Goal: Information Seeking & Learning: Learn about a topic

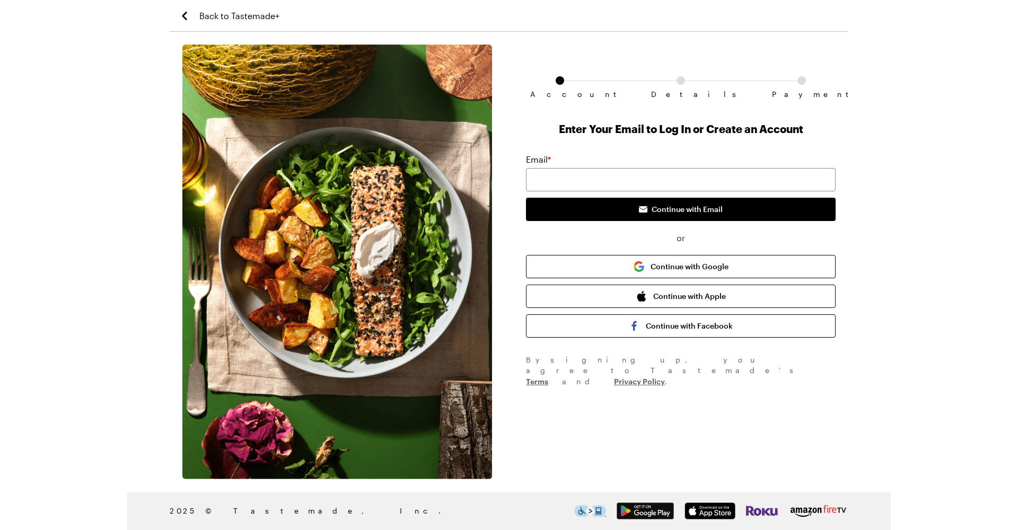
click at [185, 13] on icon "Back to Tastemade+" at bounding box center [184, 16] width 13 height 13
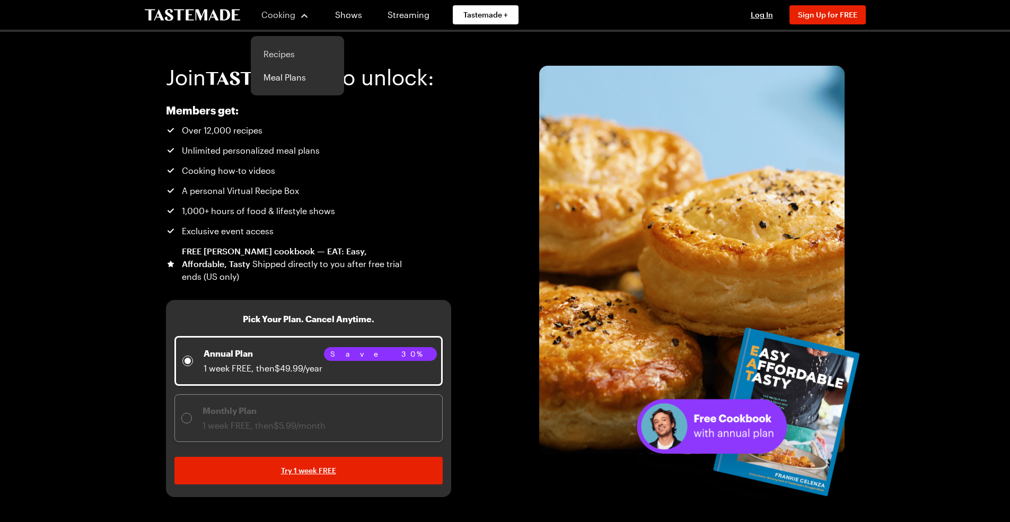
click at [274, 54] on link "Recipes" at bounding box center [297, 53] width 81 height 23
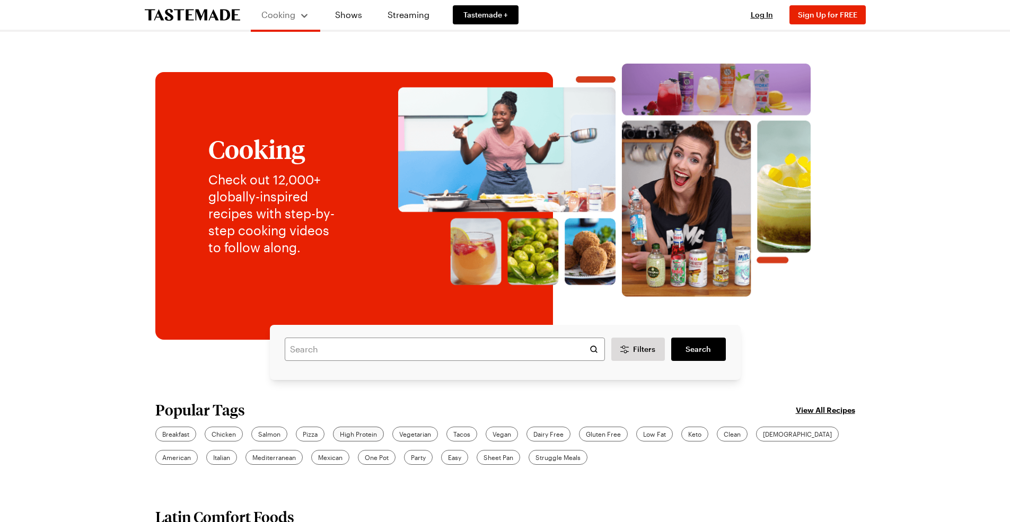
click at [362, 434] on span "High Protein" at bounding box center [358, 434] width 37 height 10
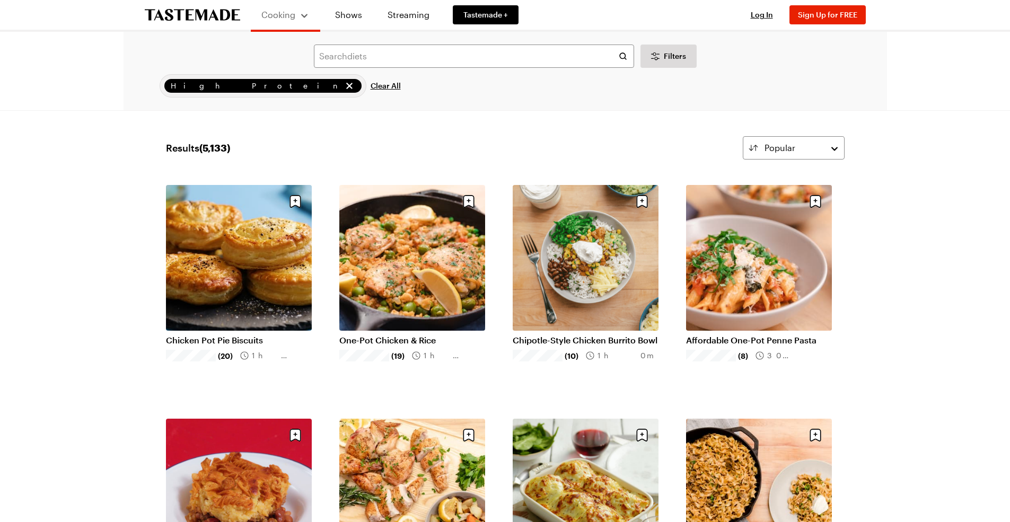
click at [243, 339] on link "Chicken Pot Pie Biscuits" at bounding box center [239, 340] width 146 height 11
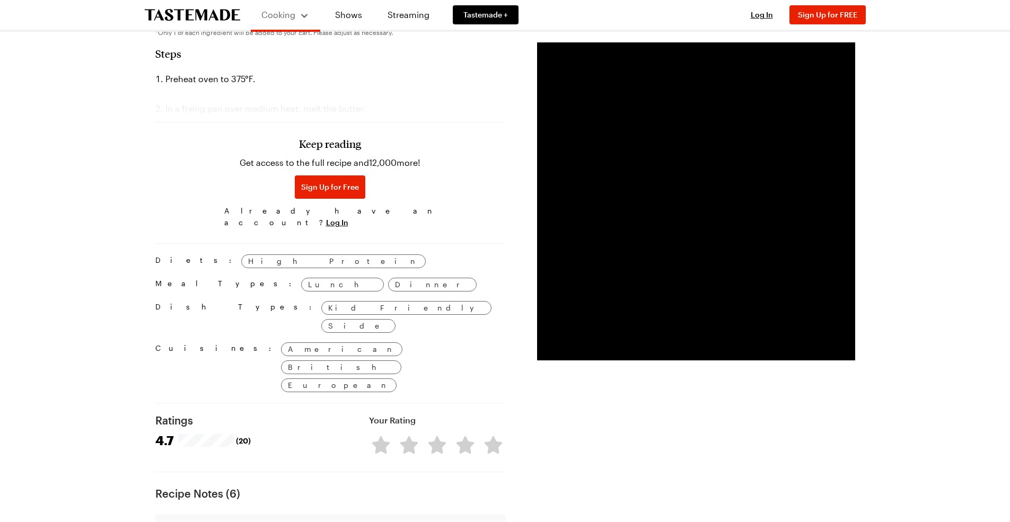
scroll to position [642, 0]
click at [329, 139] on h3 "Keep reading" at bounding box center [330, 145] width 62 height 13
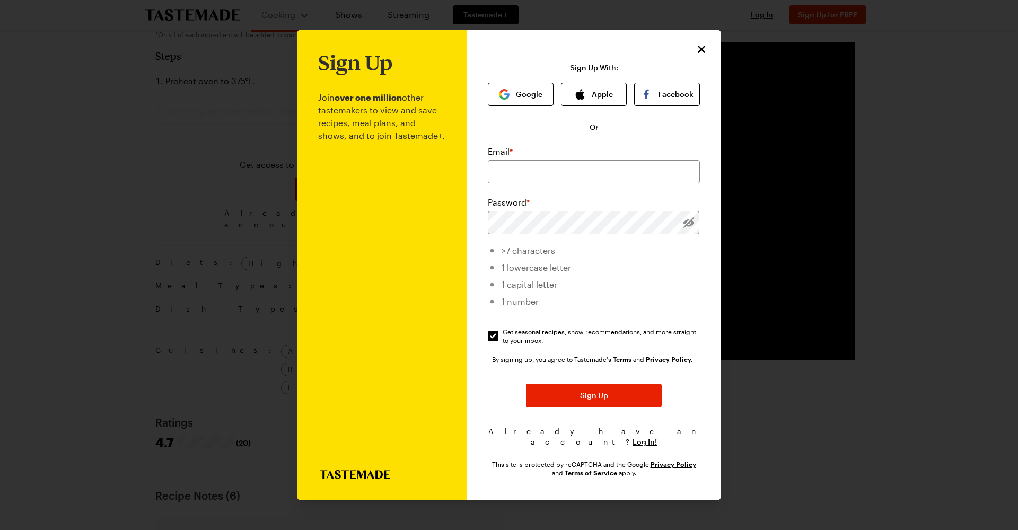
click at [702, 53] on icon "Close" at bounding box center [701, 49] width 7 height 7
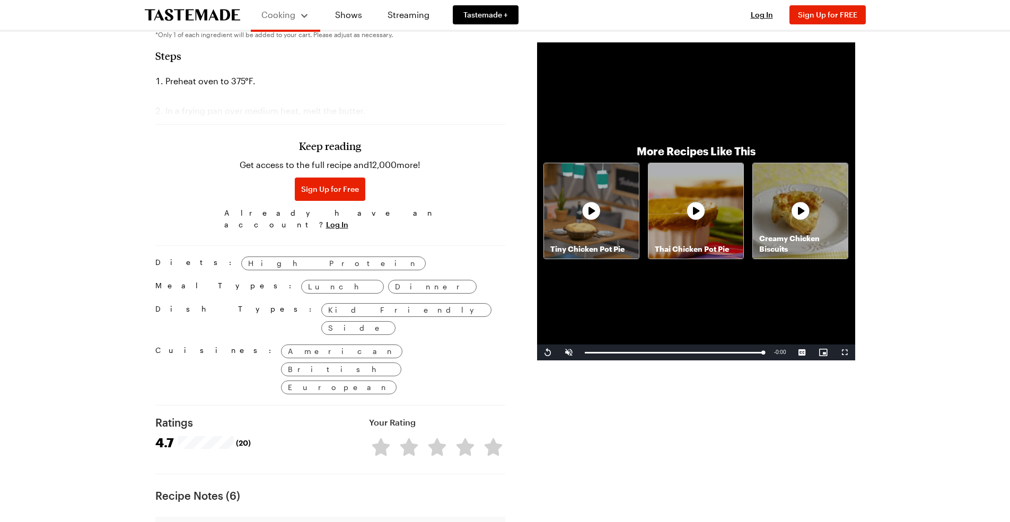
scroll to position [0, 0]
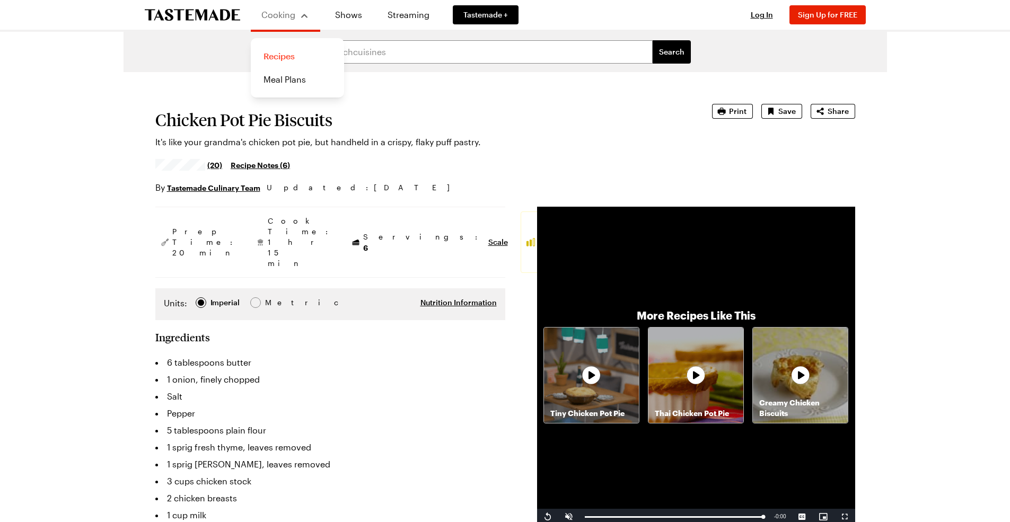
click at [283, 55] on link "Recipes" at bounding box center [297, 56] width 81 height 23
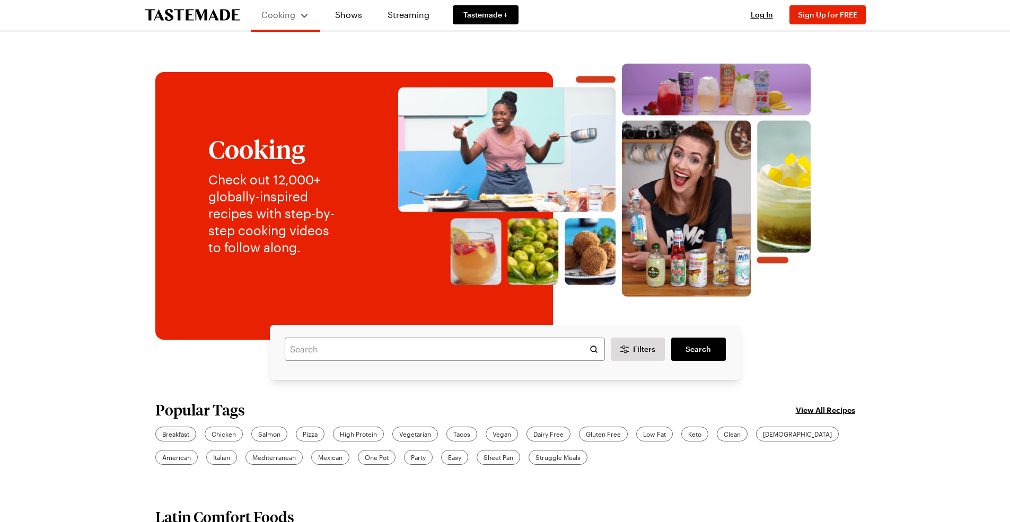
click at [182, 432] on span "Breakfast" at bounding box center [175, 434] width 27 height 10
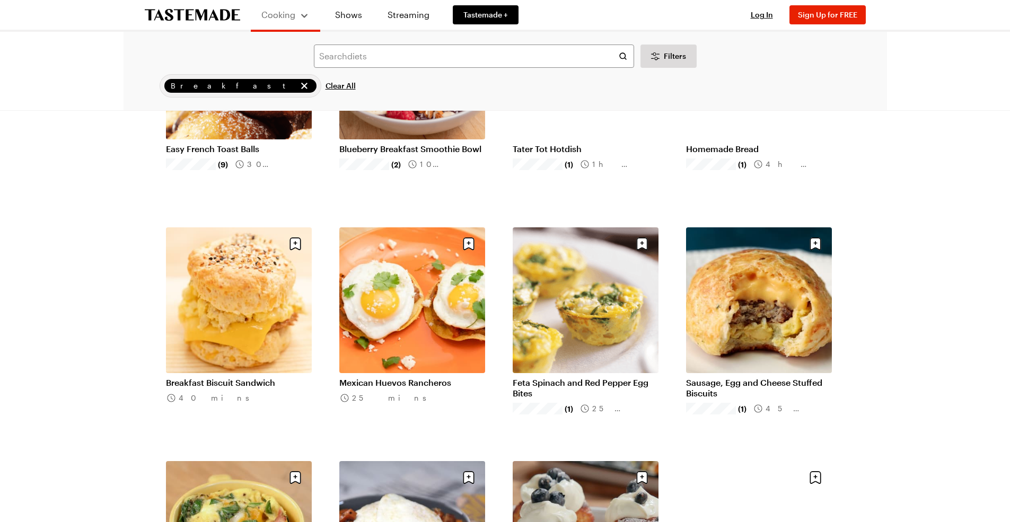
scroll to position [263, 0]
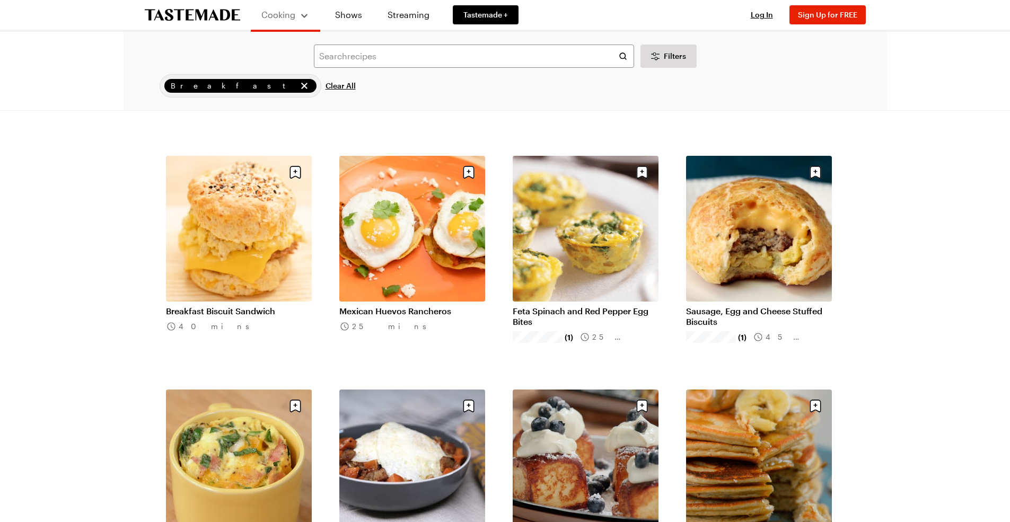
click at [704, 306] on link "Sausage, Egg and Cheese Stuffed Biscuits" at bounding box center [759, 316] width 146 height 21
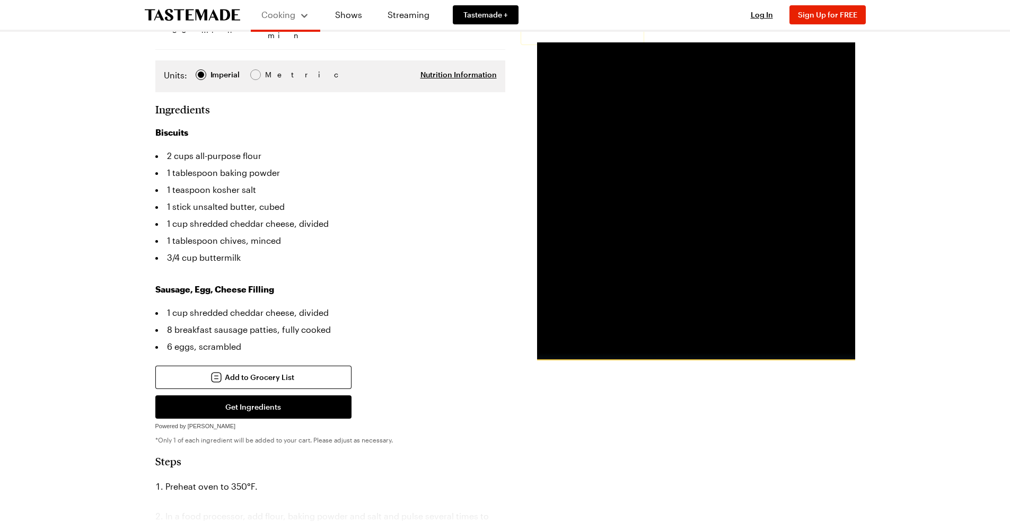
scroll to position [320, 0]
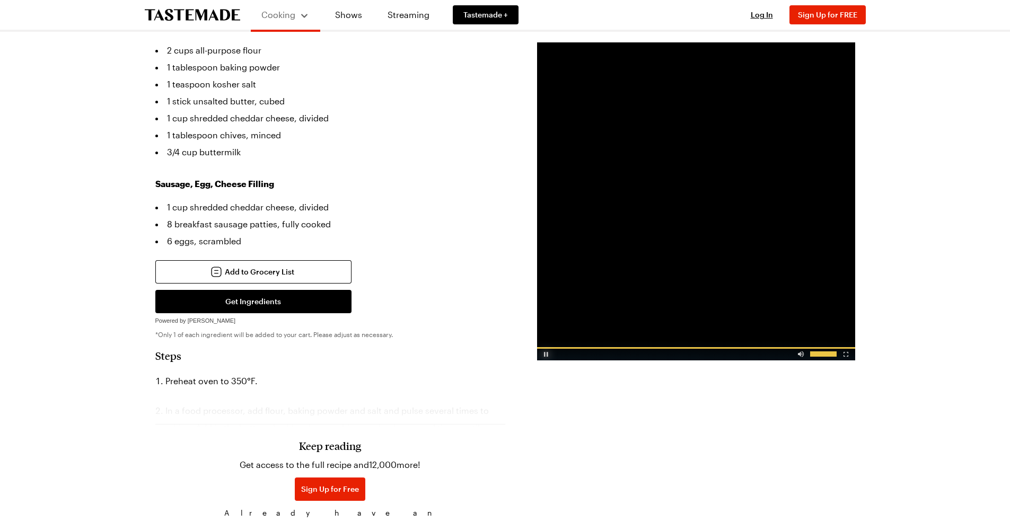
click at [545, 354] on div "Video Player" at bounding box center [546, 352] width 19 height 11
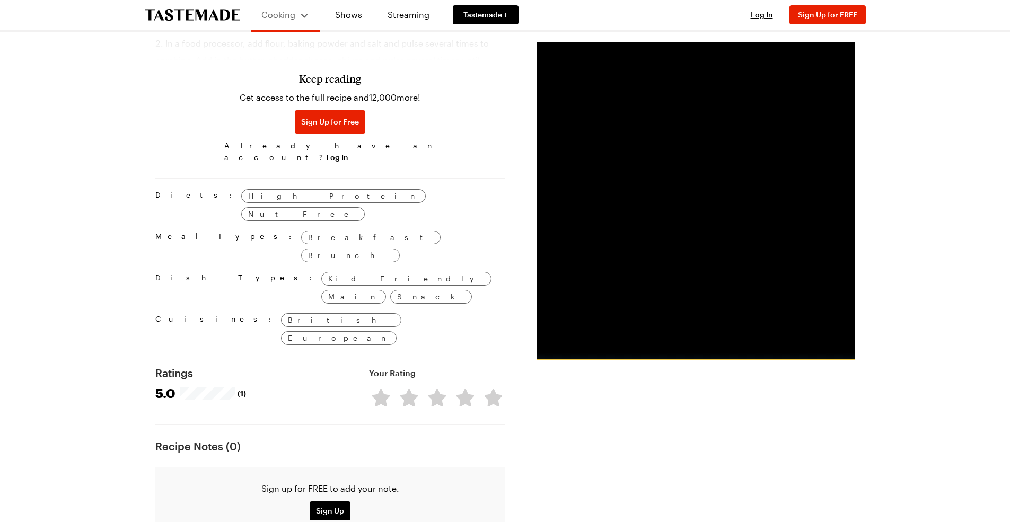
scroll to position [1149, 0]
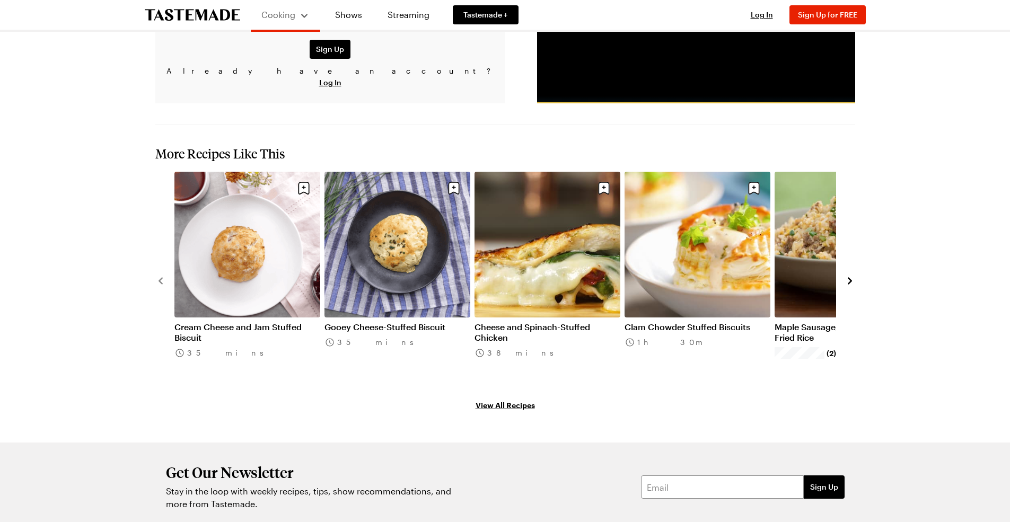
click at [235, 322] on link "Cream Cheese and Jam Stuffed Biscuit" at bounding box center [247, 332] width 146 height 21
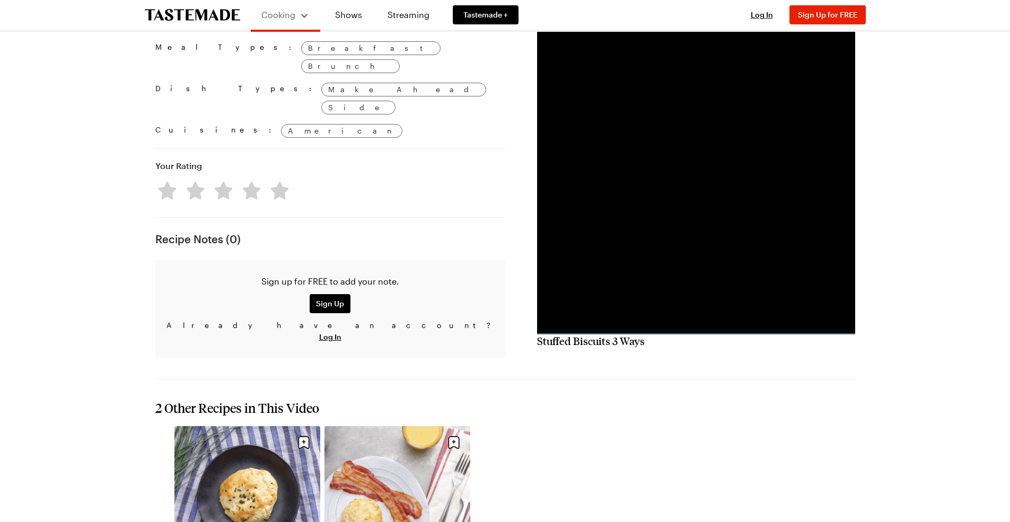
scroll to position [755, 0]
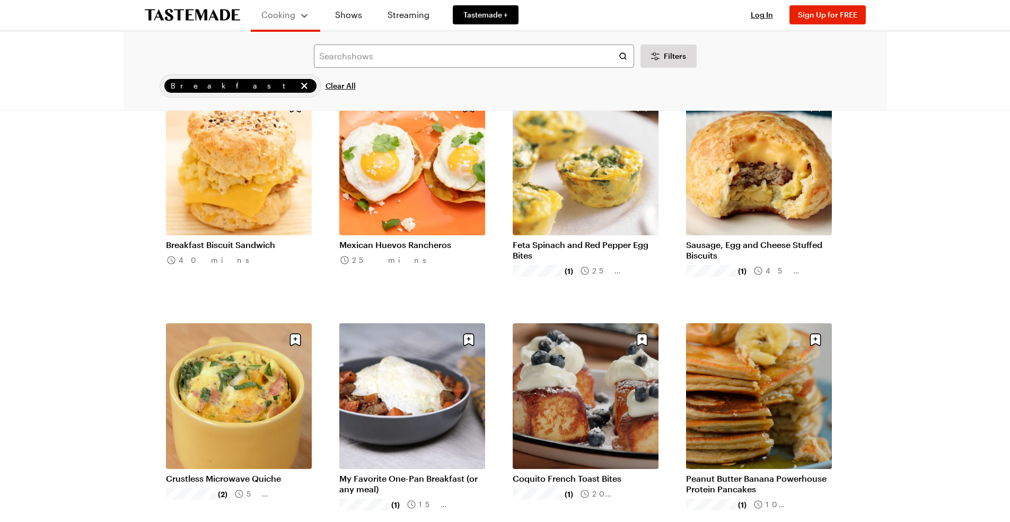
scroll to position [360, 0]
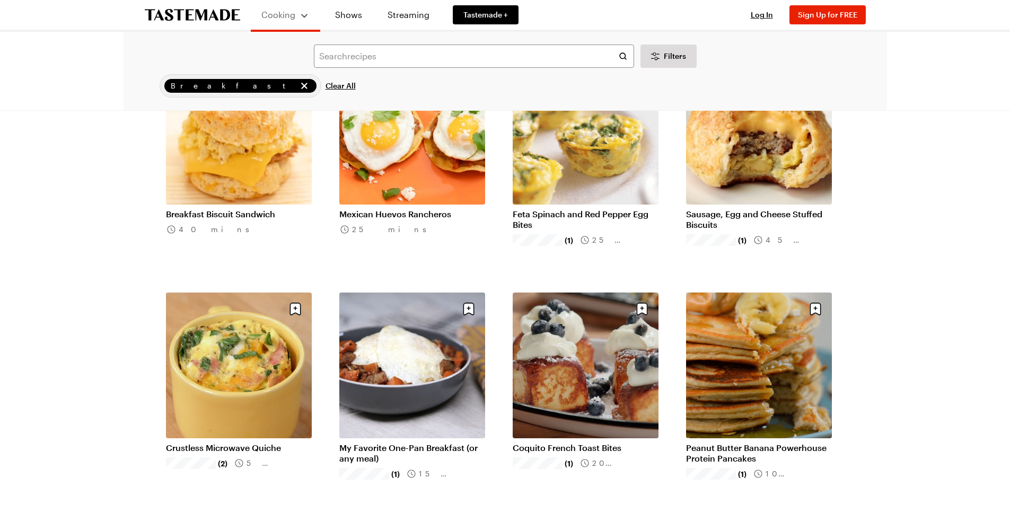
click at [226, 443] on link "Crustless Microwave Quiche" at bounding box center [239, 448] width 146 height 11
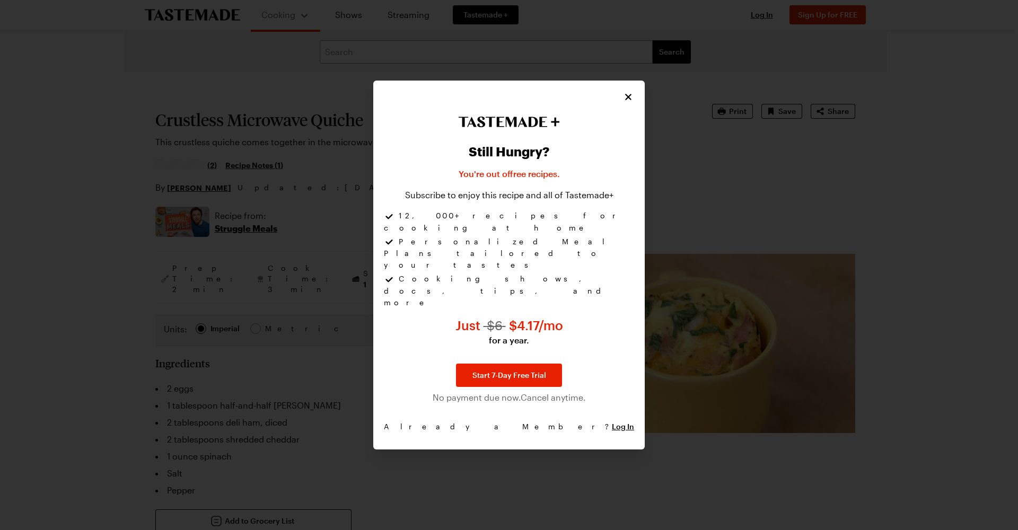
click at [626, 102] on icon "Close" at bounding box center [628, 97] width 11 height 11
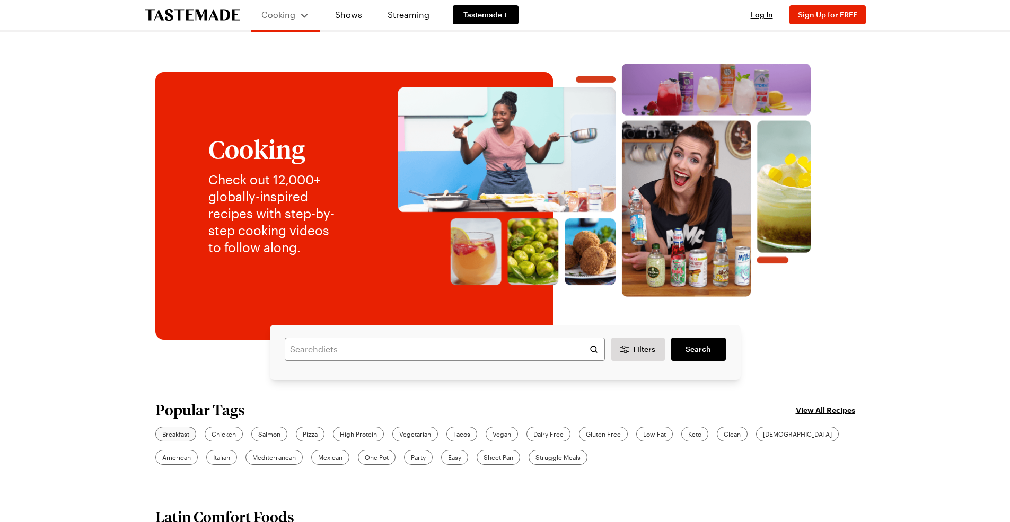
click at [174, 433] on span "Breakfast" at bounding box center [175, 434] width 27 height 10
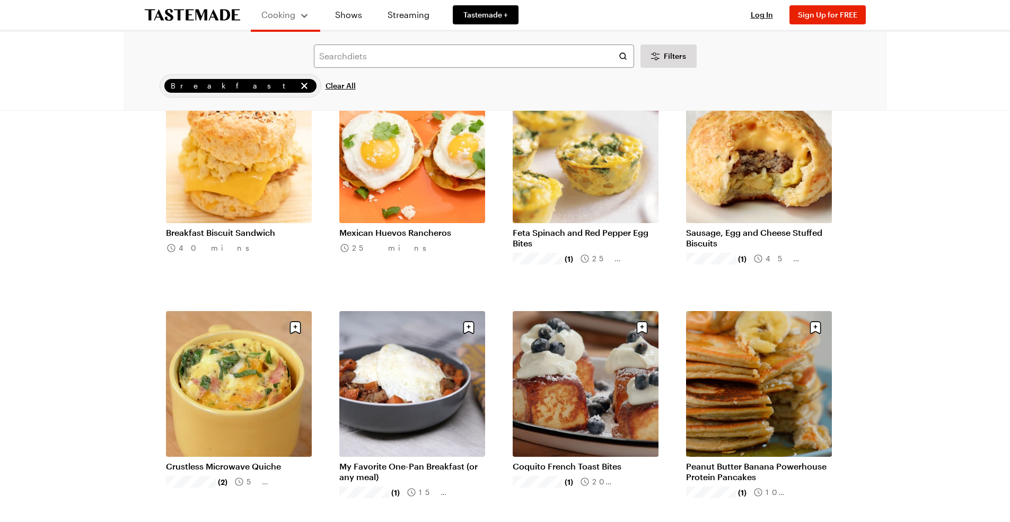
scroll to position [383, 0]
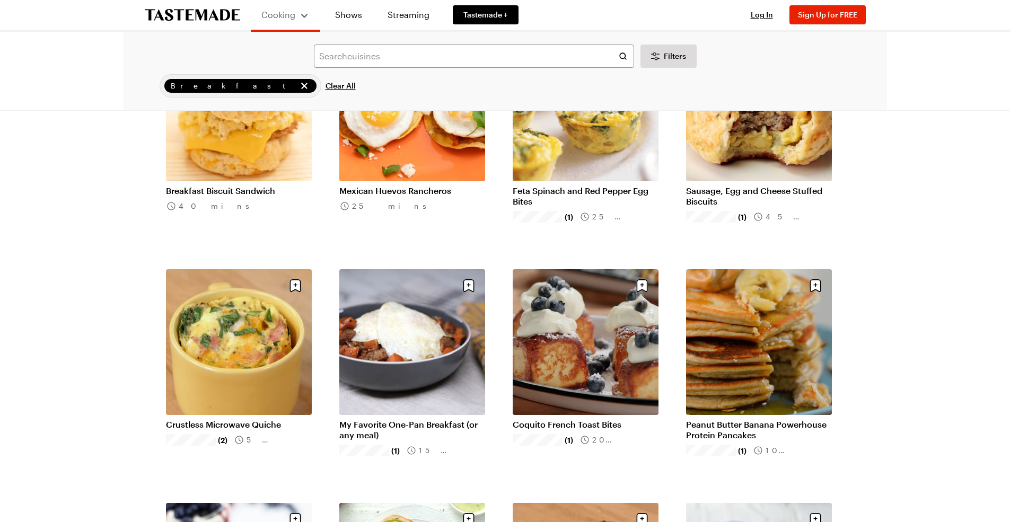
click at [238, 426] on link "Crustless Microwave Quiche" at bounding box center [239, 424] width 146 height 11
